Goal: Check status: Verify the current state of an ongoing process or item

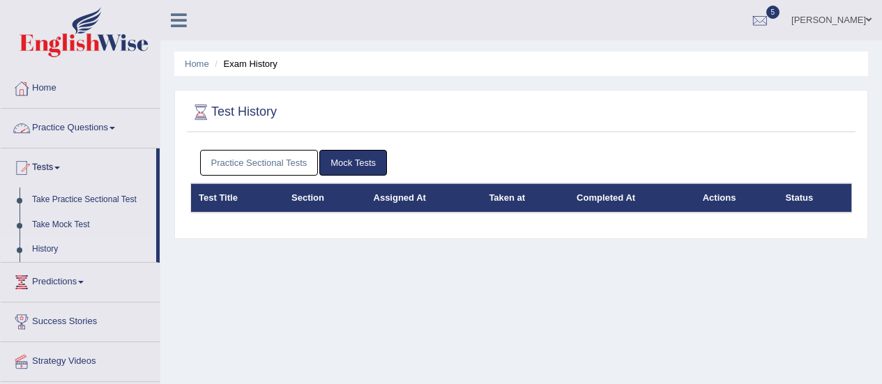
click at [264, 155] on link "Practice Sectional Tests" at bounding box center [259, 163] width 119 height 26
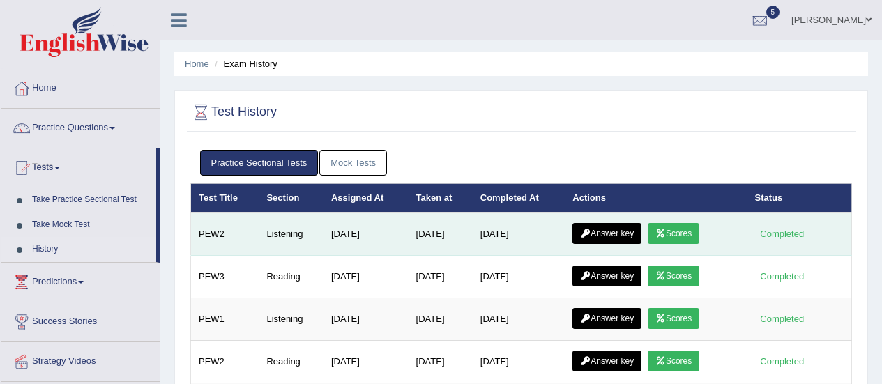
click at [684, 231] on link "Scores" at bounding box center [674, 233] width 52 height 21
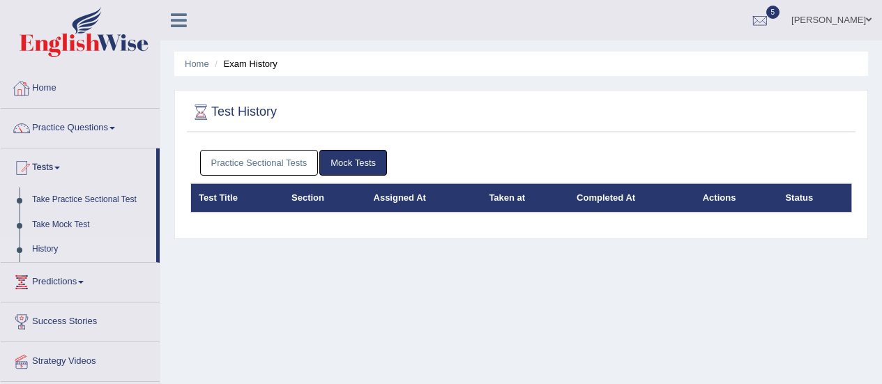
click at [265, 165] on link "Practice Sectional Tests" at bounding box center [259, 163] width 119 height 26
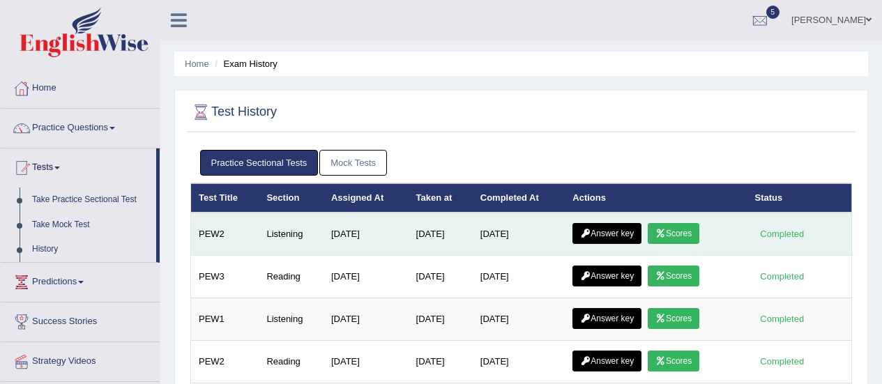
click at [601, 230] on link "Answer key" at bounding box center [606, 233] width 69 height 21
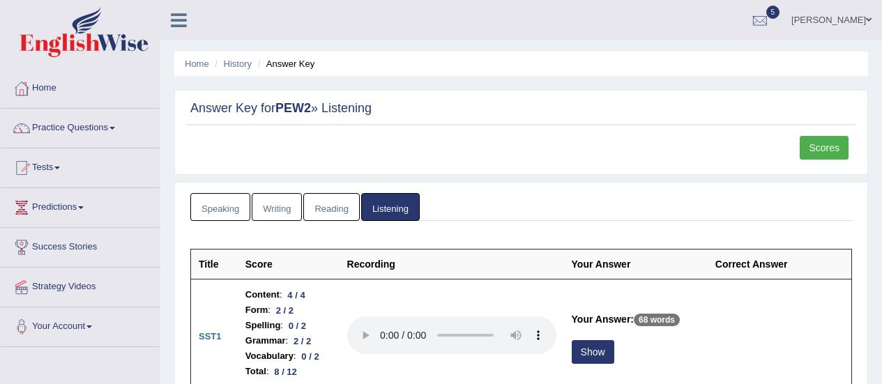
click at [326, 206] on link "Reading" at bounding box center [331, 207] width 56 height 29
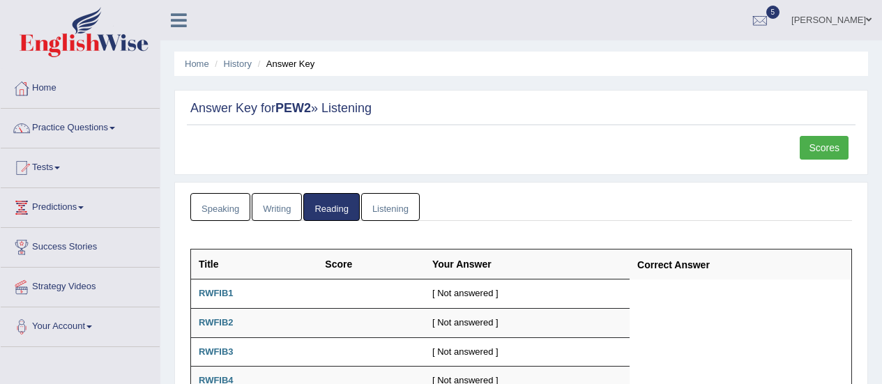
click at [268, 200] on link "Writing" at bounding box center [277, 207] width 50 height 29
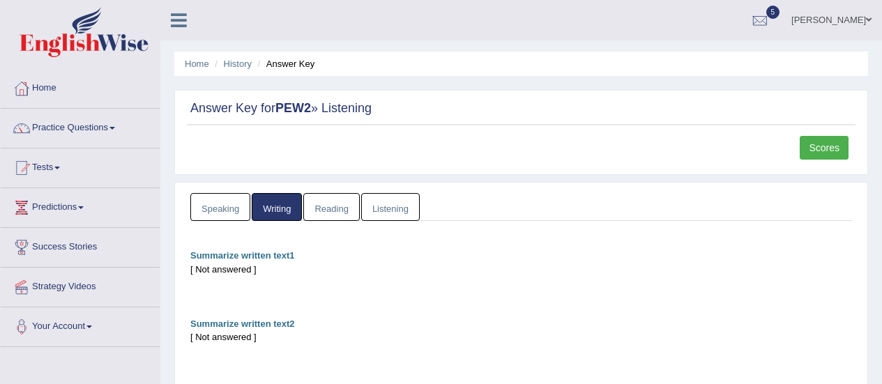
click at [211, 206] on link "Speaking" at bounding box center [220, 207] width 60 height 29
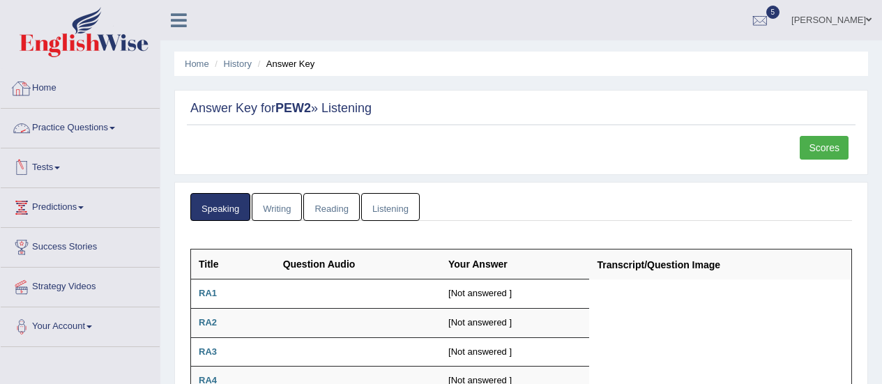
click at [55, 92] on link "Home" at bounding box center [80, 86] width 159 height 35
